Goal: Navigation & Orientation: Find specific page/section

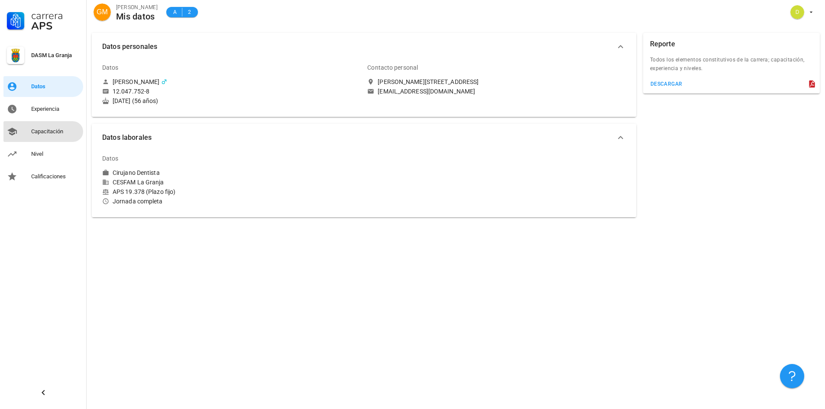
drag, startPoint x: 41, startPoint y: 124, endPoint x: 43, endPoint y: 130, distance: 6.0
click at [41, 124] on link "Capacitación" at bounding box center [43, 131] width 80 height 21
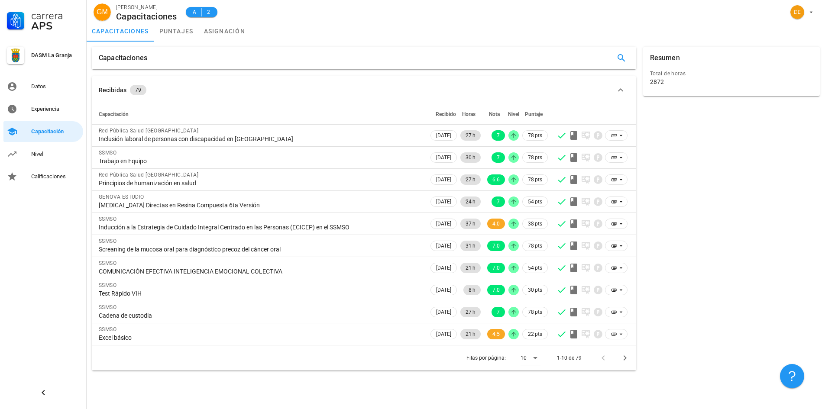
click at [534, 358] on icon at bounding box center [535, 358] width 4 height 2
click at [535, 391] on div "Todos" at bounding box center [537, 390] width 19 height 8
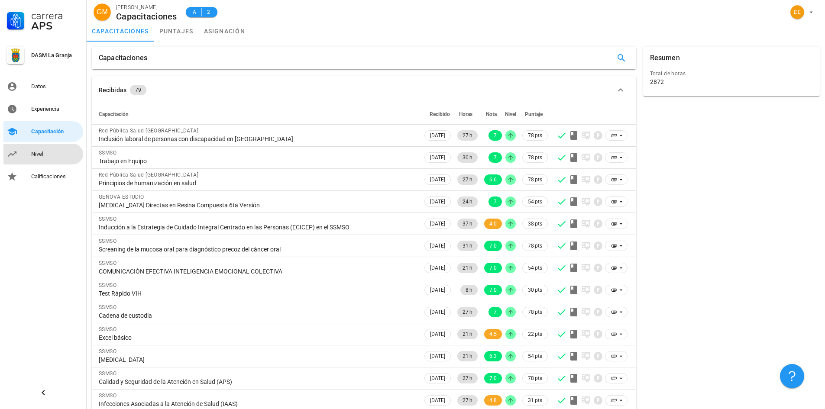
click at [39, 153] on div "Nivel" at bounding box center [55, 154] width 48 height 7
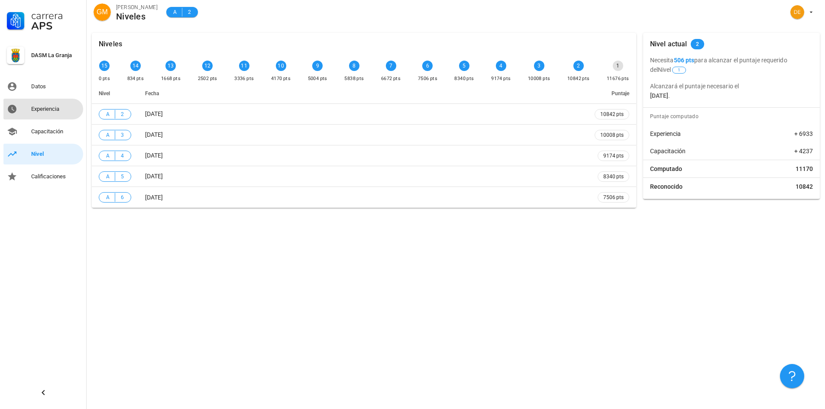
click at [46, 107] on div "Experiencia" at bounding box center [55, 109] width 48 height 7
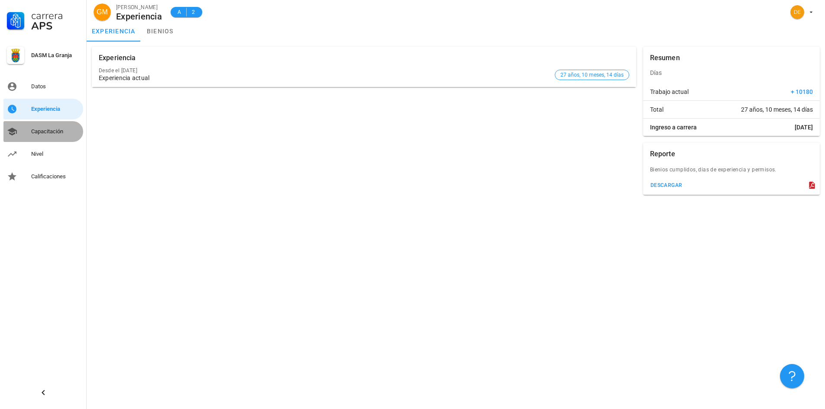
click at [58, 132] on div "Capacitación" at bounding box center [55, 131] width 48 height 7
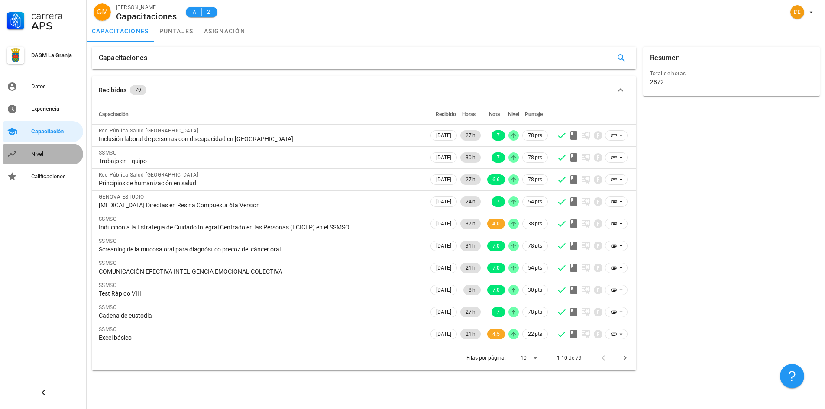
click at [40, 155] on div "Nivel" at bounding box center [55, 154] width 48 height 7
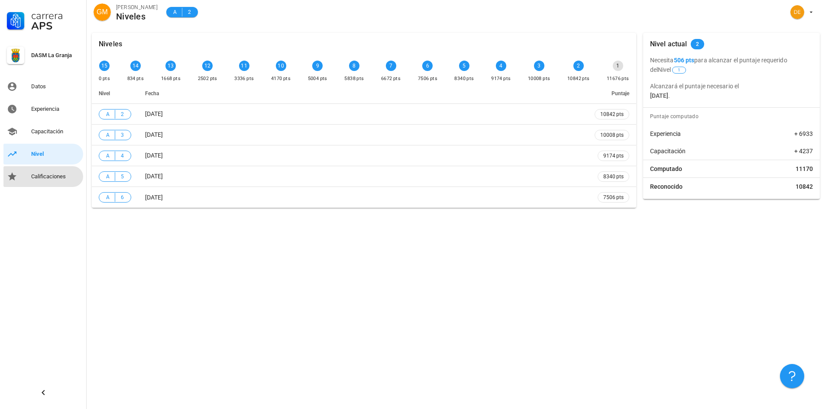
click at [43, 178] on div "Calificaciones" at bounding box center [55, 176] width 48 height 7
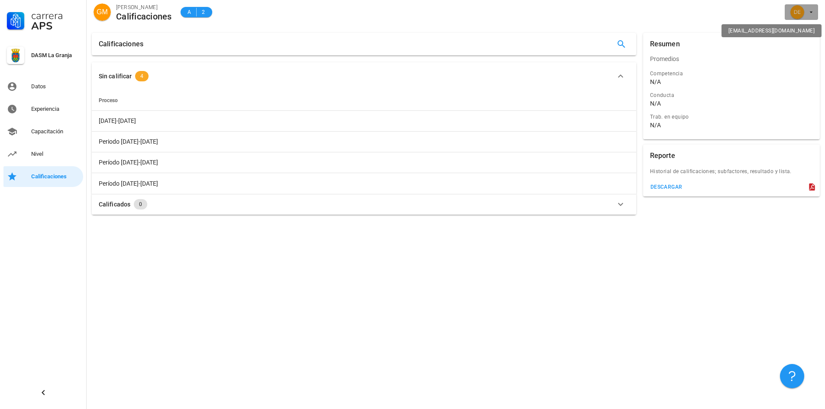
click at [810, 16] on span "button" at bounding box center [801, 12] width 26 height 14
click at [808, 34] on div "Salir" at bounding box center [806, 33] width 14 height 17
